Goal: Complete application form

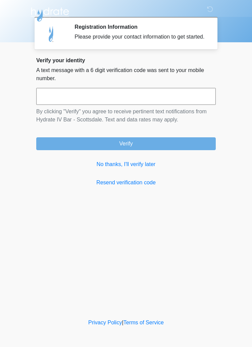
click at [182, 105] on input "text" at bounding box center [125, 96] width 179 height 17
type input "******"
click at [189, 150] on button "Verify" at bounding box center [125, 143] width 179 height 13
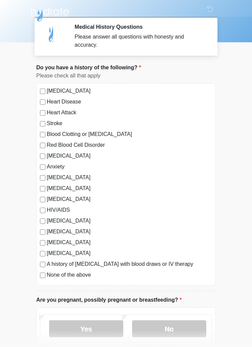
click at [44, 272] on div "None of the above" at bounding box center [126, 275] width 172 height 8
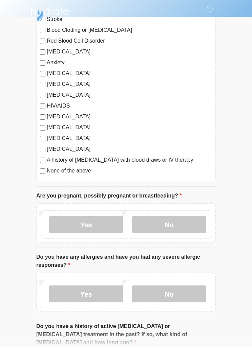
scroll to position [105, 0]
click at [189, 223] on label "No" at bounding box center [169, 224] width 74 height 17
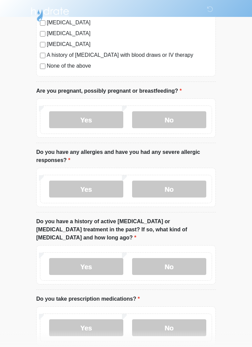
scroll to position [220, 0]
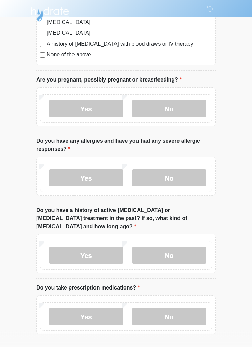
click at [187, 175] on label "No" at bounding box center [169, 178] width 74 height 17
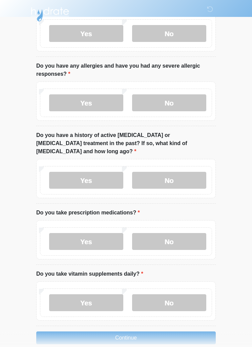
scroll to position [295, 0]
click at [192, 172] on label "No" at bounding box center [169, 180] width 74 height 17
click at [187, 233] on label "No" at bounding box center [169, 241] width 74 height 17
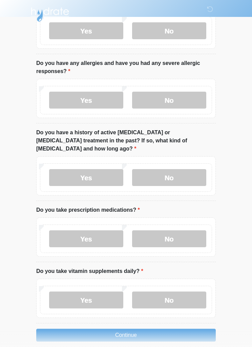
scroll to position [299, 0]
click at [185, 291] on label "No" at bounding box center [169, 299] width 74 height 17
click at [166, 329] on button "Continue" at bounding box center [125, 335] width 179 height 13
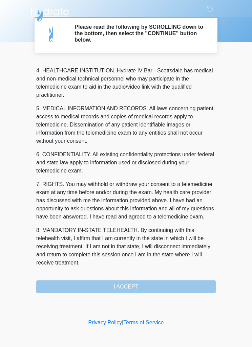
scroll to position [189, 0]
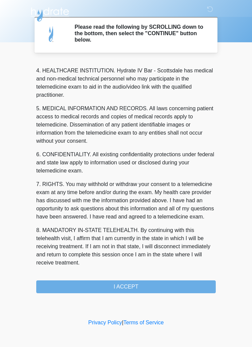
click at [167, 282] on button "I ACCEPT" at bounding box center [125, 287] width 179 height 13
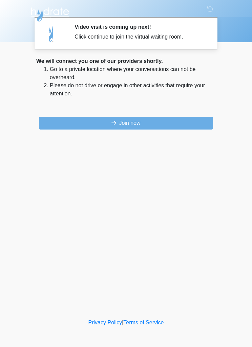
click at [163, 123] on button "Join now" at bounding box center [126, 123] width 174 height 13
